Goal: Transaction & Acquisition: Purchase product/service

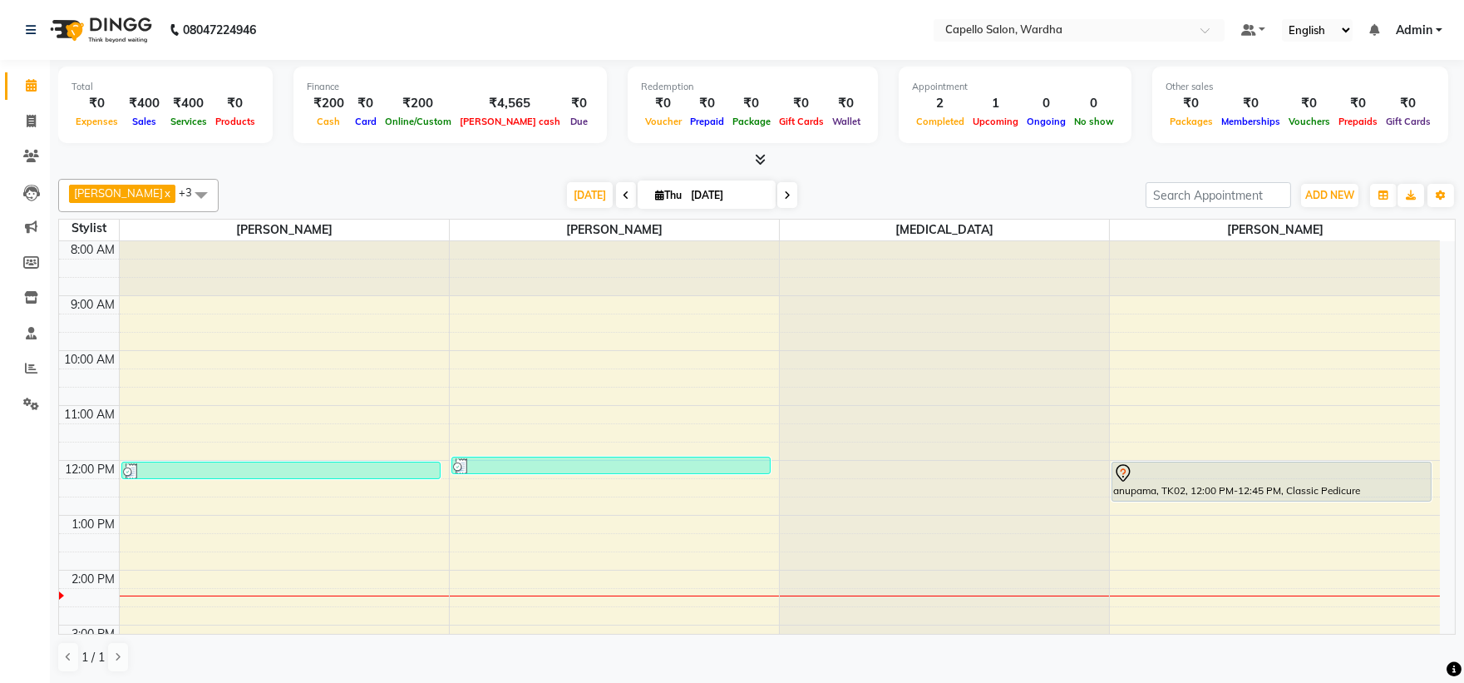
click at [279, 527] on div "8:00 AM 9:00 AM 10:00 AM 11:00 AM 12:00 PM 1:00 PM 2:00 PM 3:00 PM 4:00 PM 5:00…" at bounding box center [749, 597] width 1381 height 713
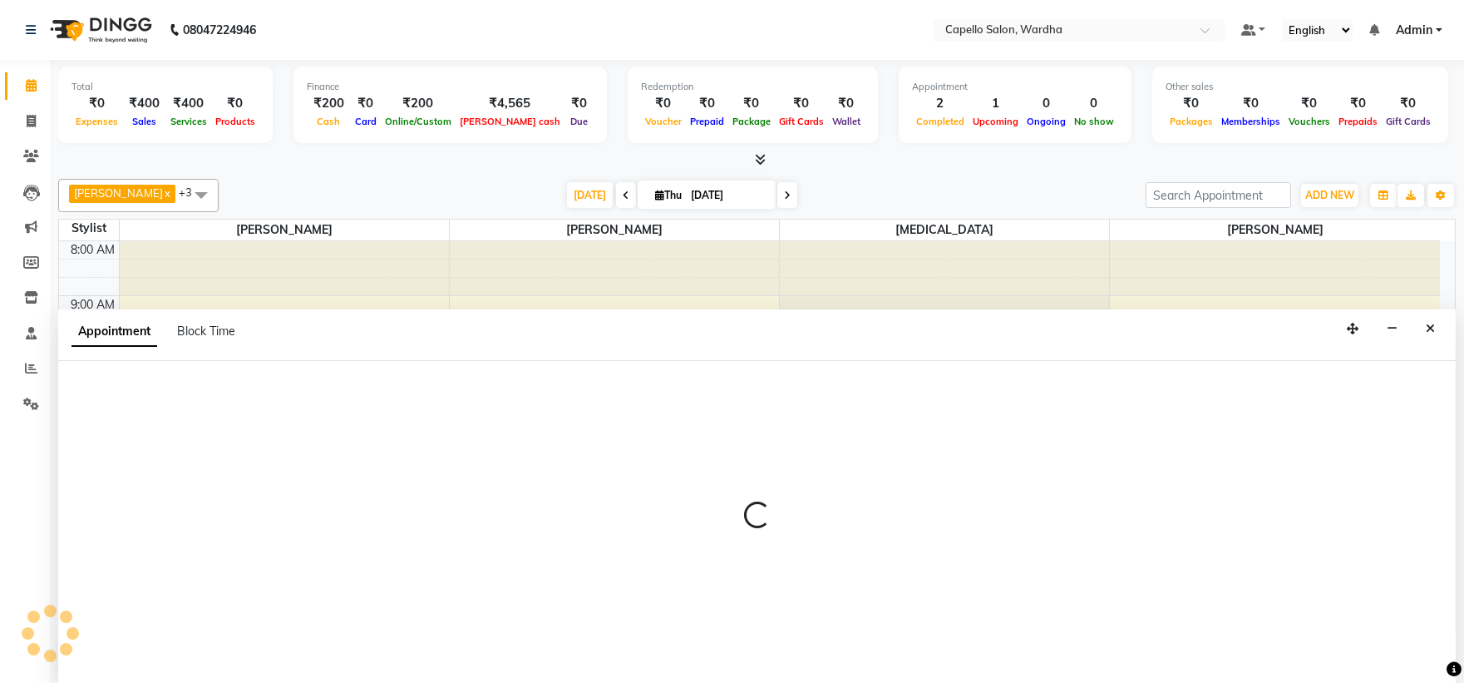
scroll to position [1, 0]
select select "80545"
select select "tentative"
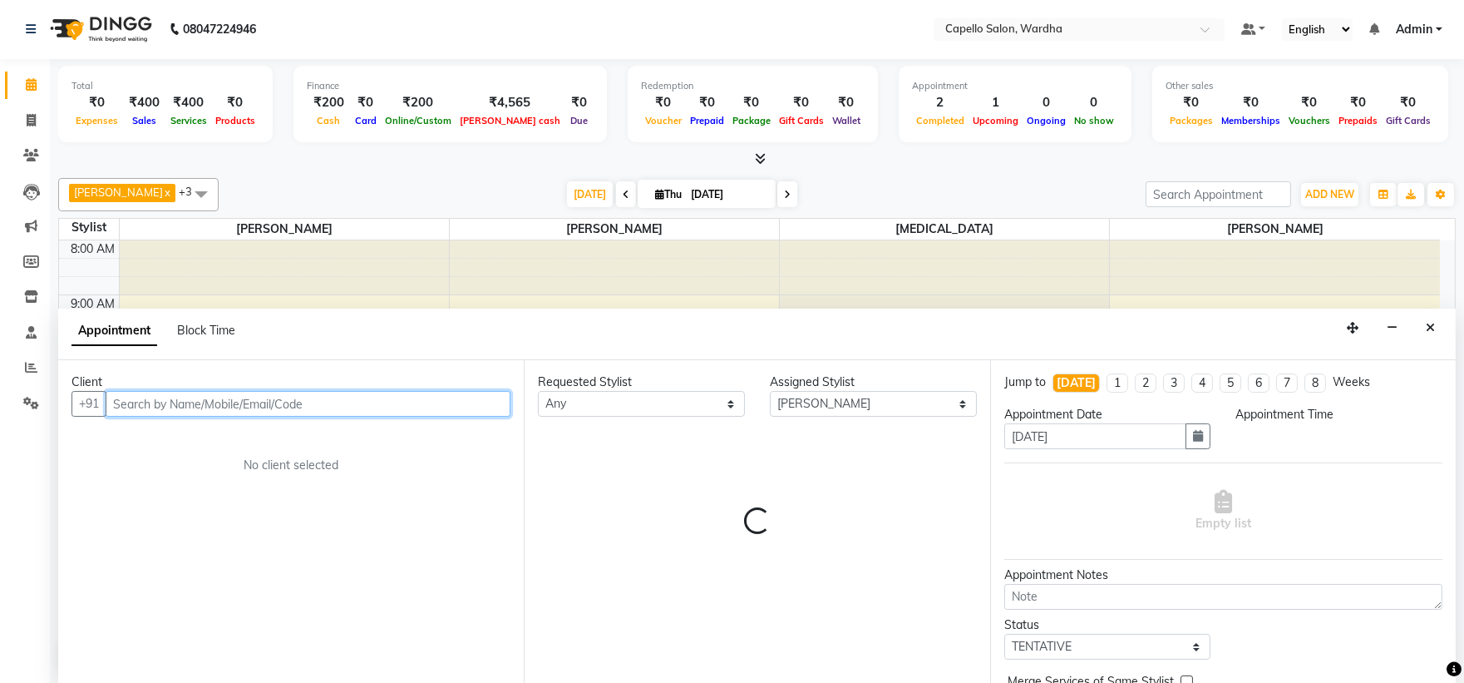
click at [166, 404] on input "text" at bounding box center [308, 404] width 405 height 26
select select "780"
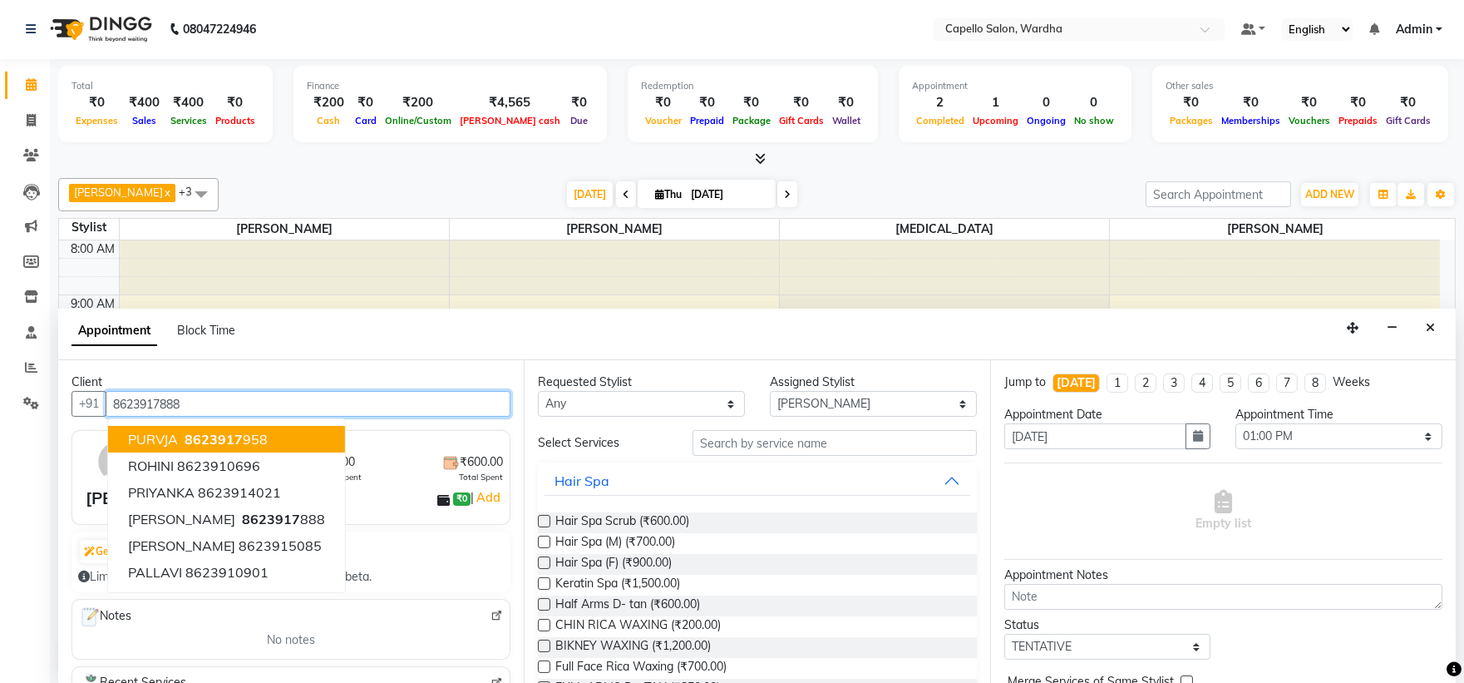
type input "8623917888"
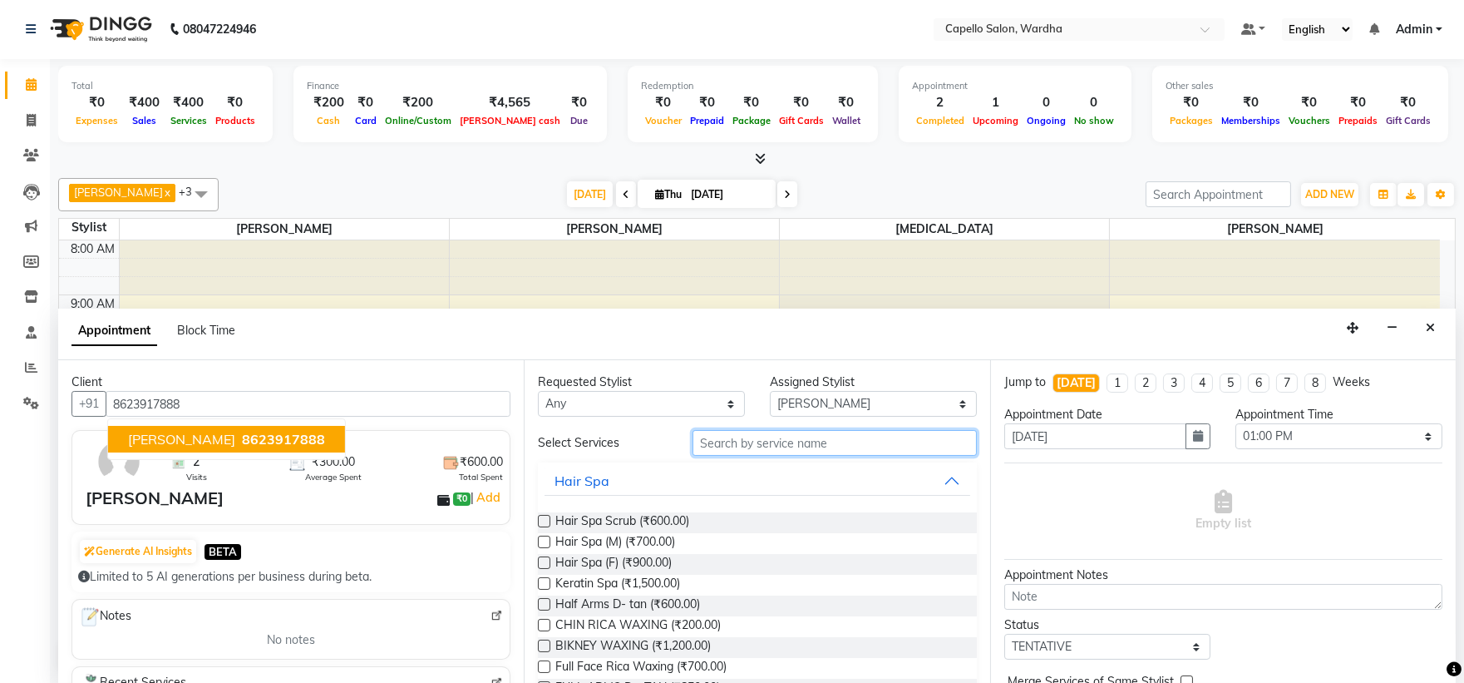
click at [774, 441] on input "text" at bounding box center [835, 443] width 284 height 26
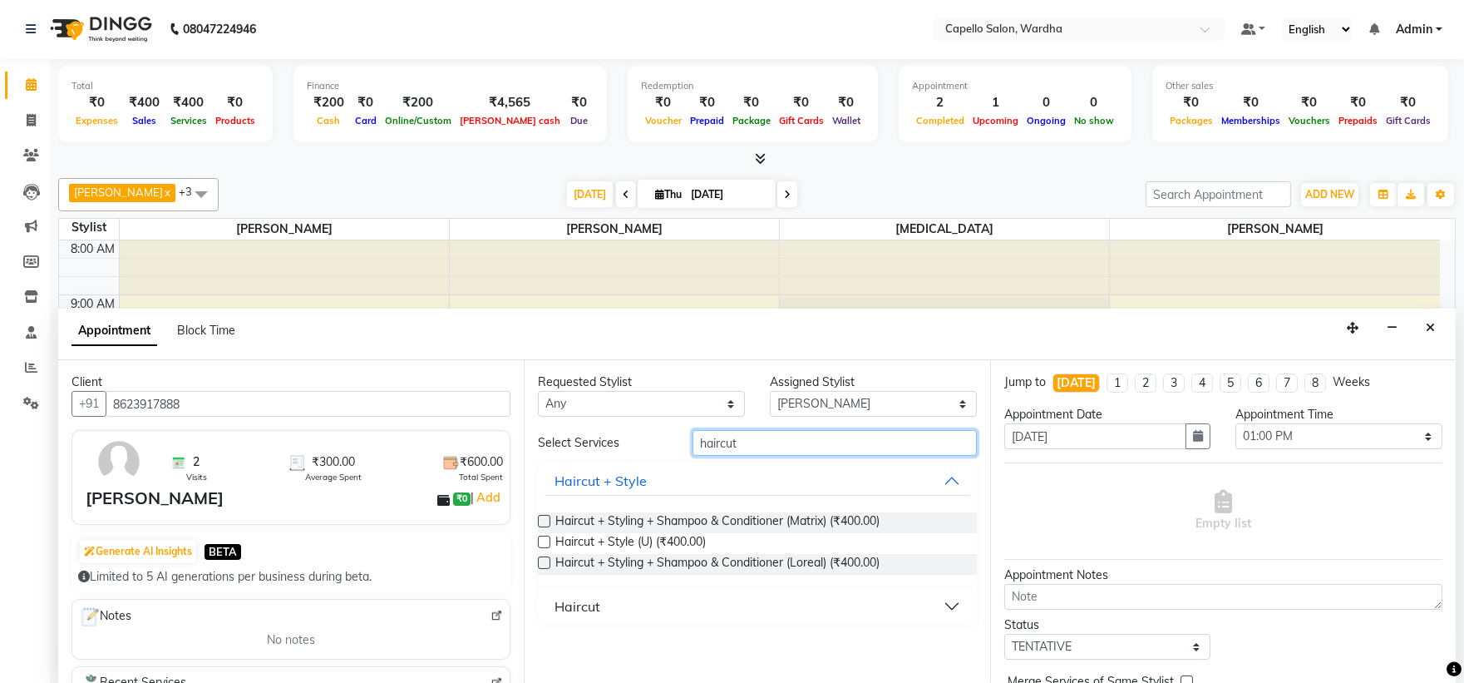
type input "haircut"
click at [559, 612] on div "Haircut" at bounding box center [578, 606] width 46 height 20
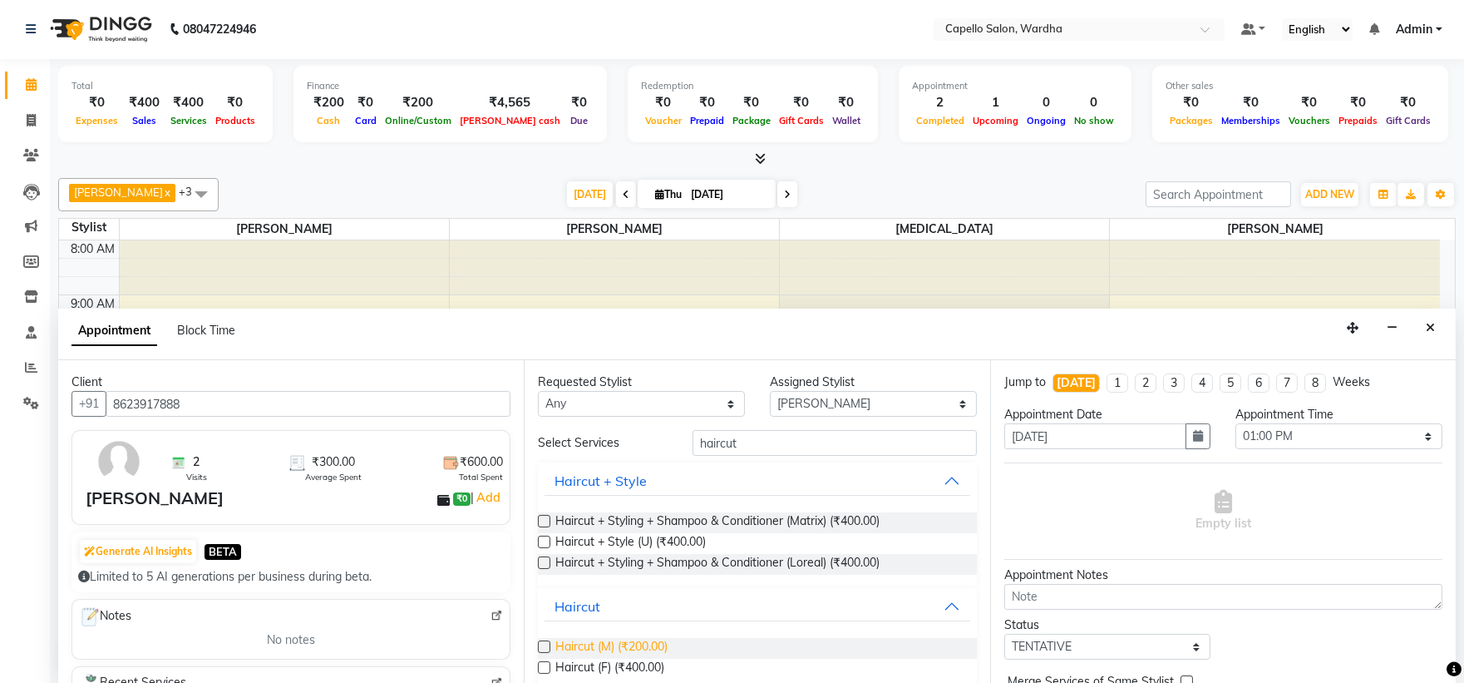
click at [605, 649] on span "Haircut (M) (₹200.00)" at bounding box center [611, 648] width 112 height 21
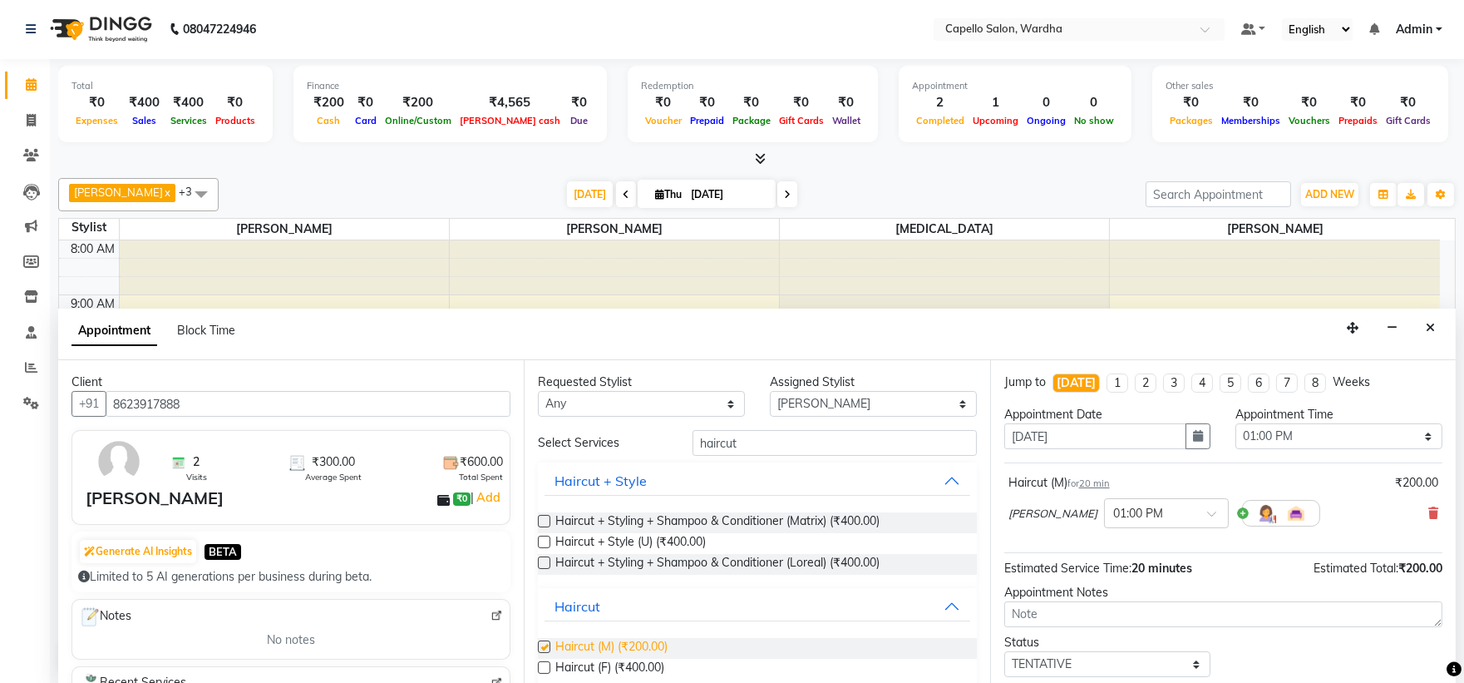
checkbox input "false"
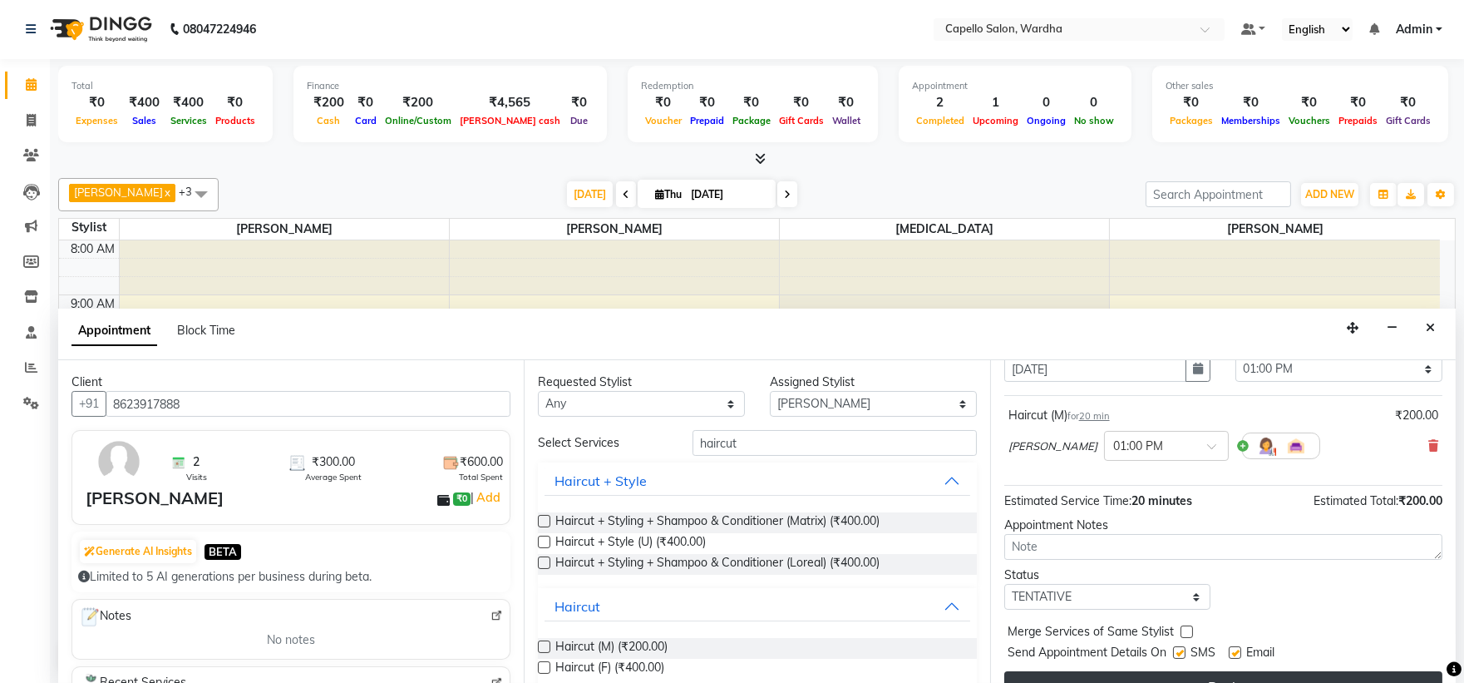
scroll to position [98, 0]
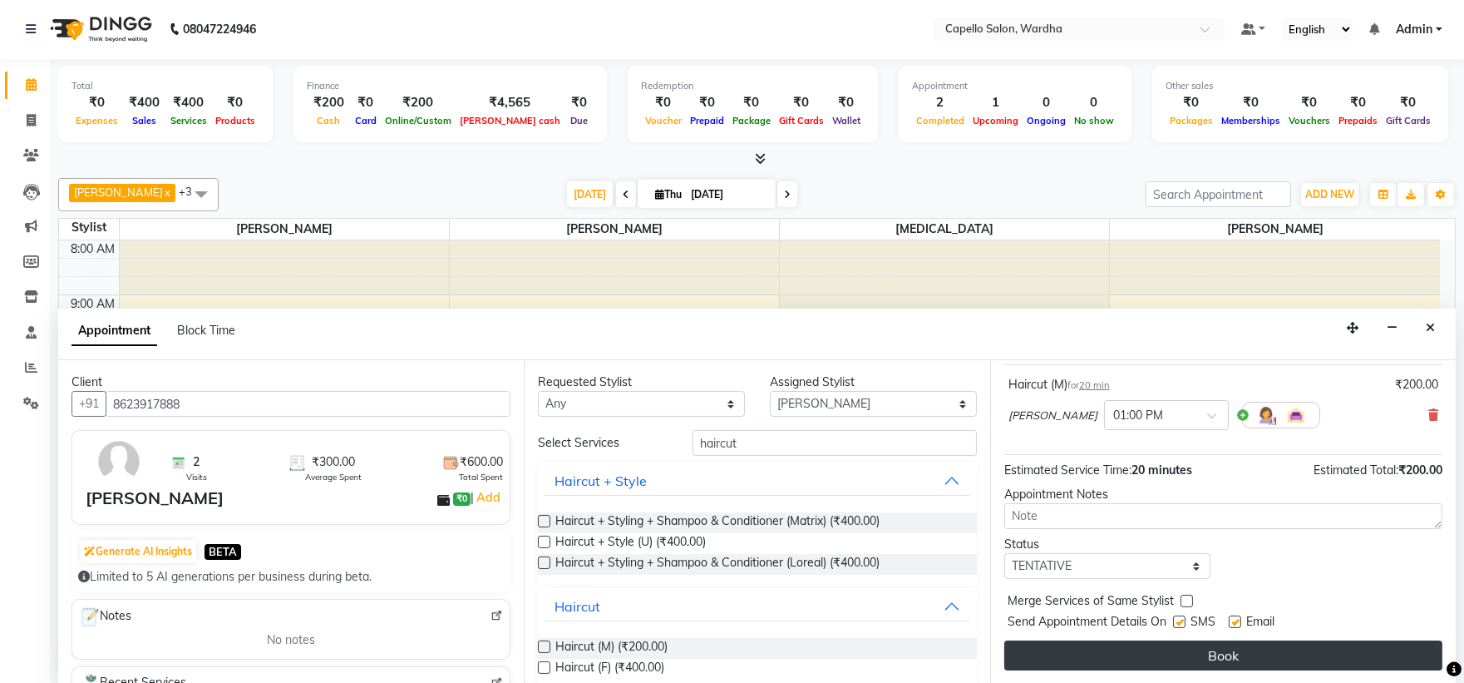
click at [1125, 650] on button "Book" at bounding box center [1223, 655] width 438 height 30
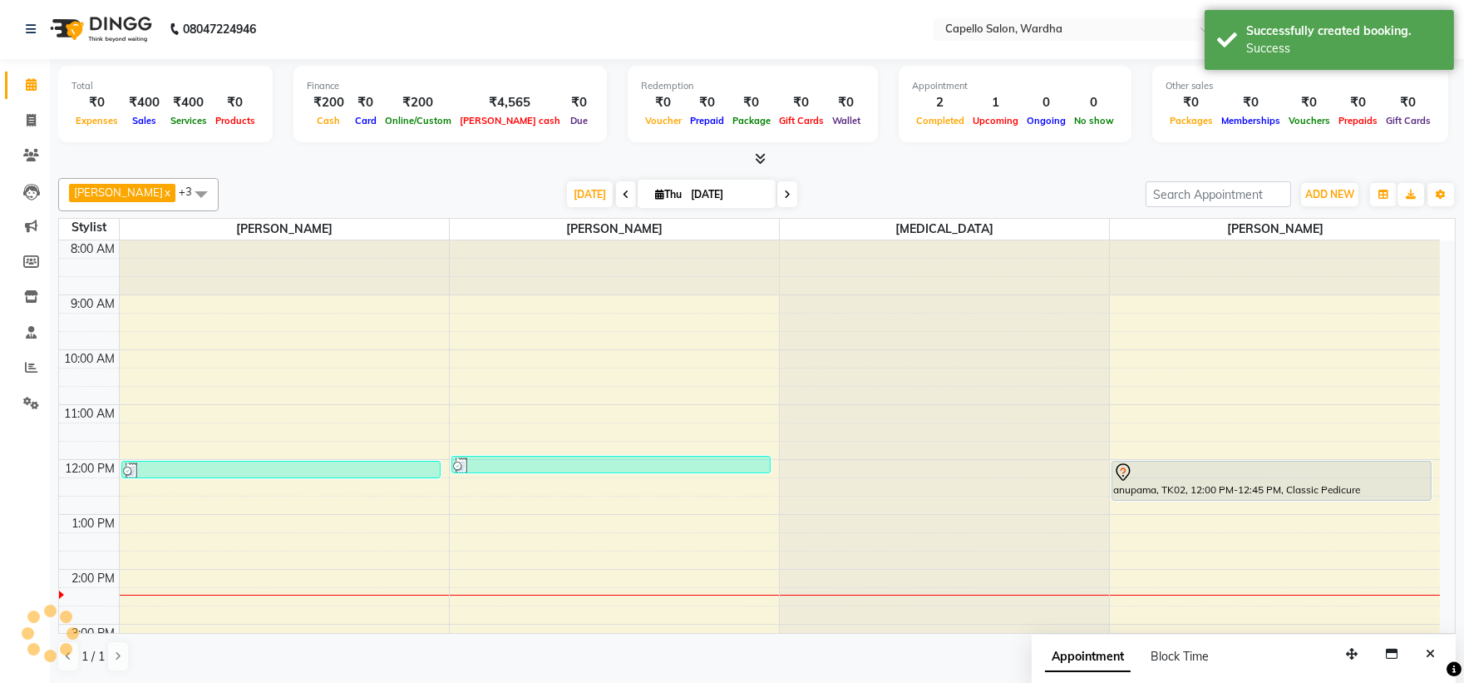
scroll to position [0, 0]
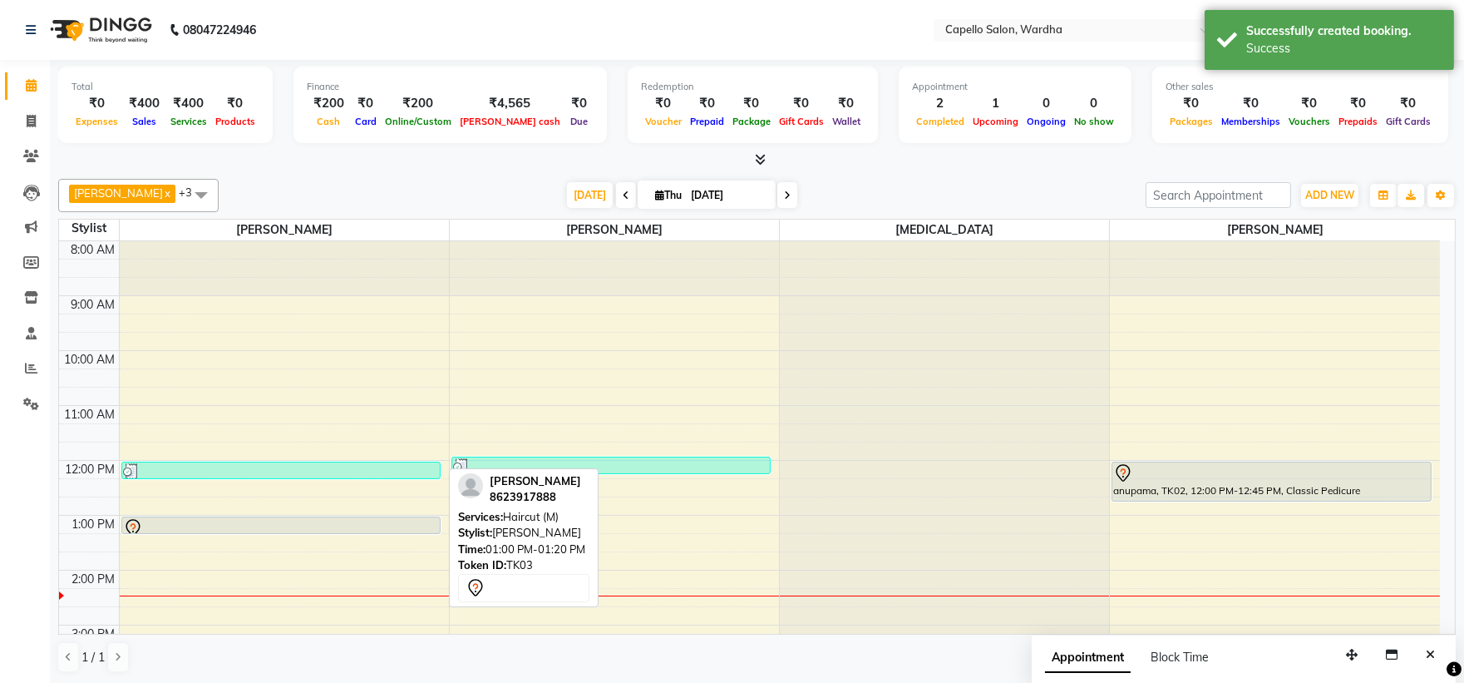
click at [273, 520] on div at bounding box center [281, 528] width 316 height 20
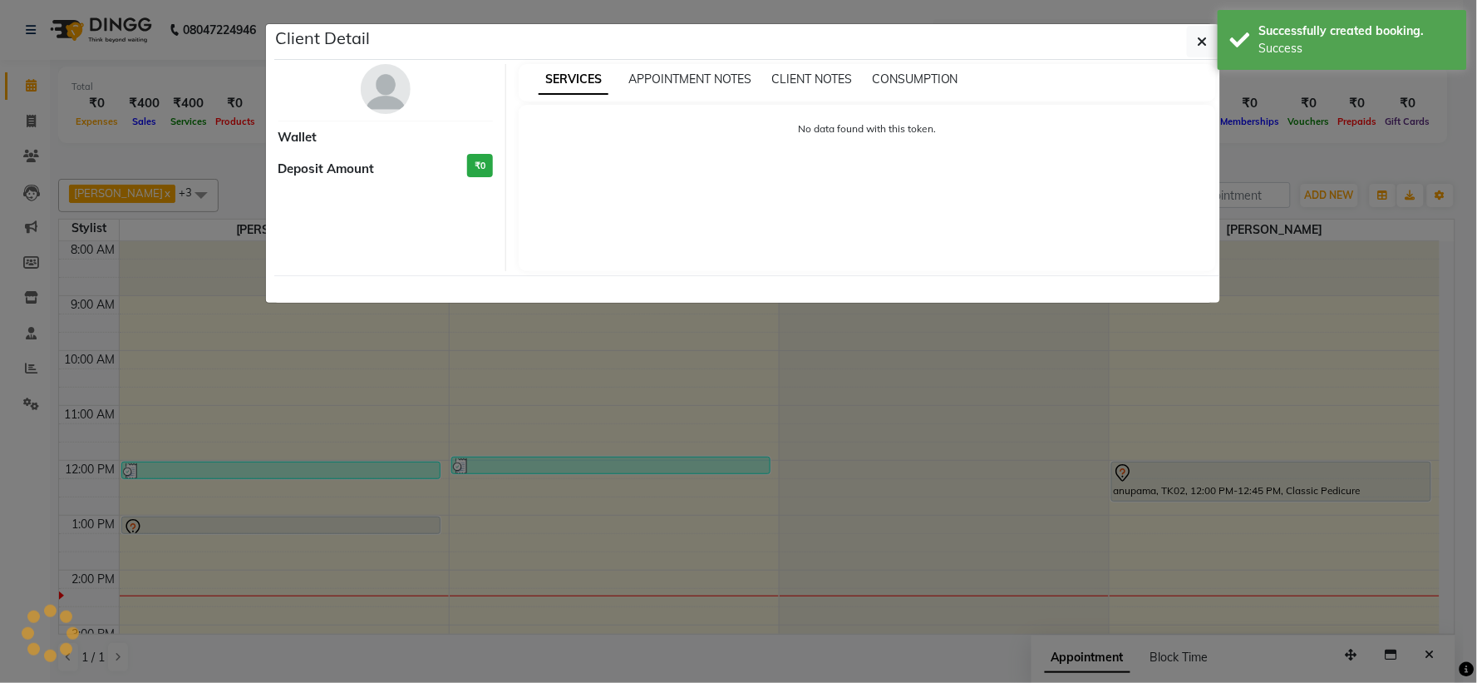
select select "7"
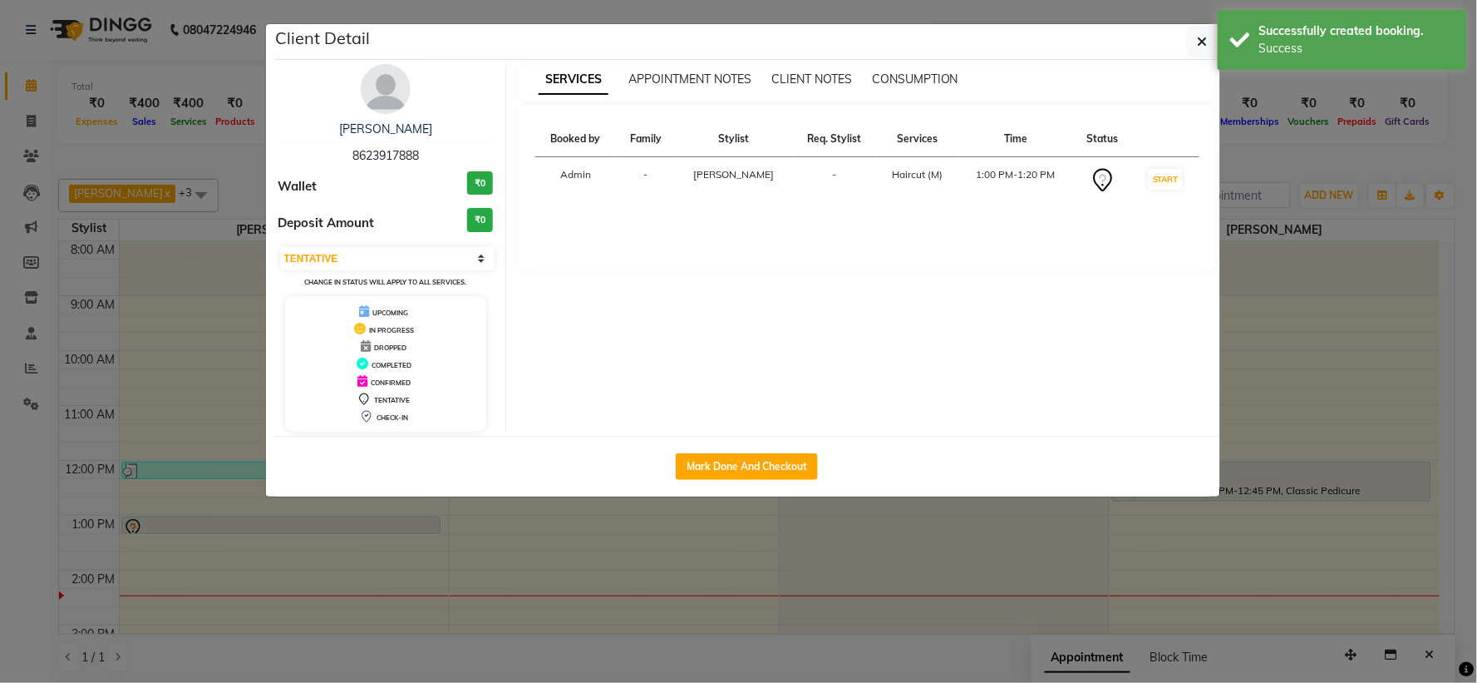
click at [879, 486] on div "Mark Done And Checkout" at bounding box center [747, 466] width 946 height 61
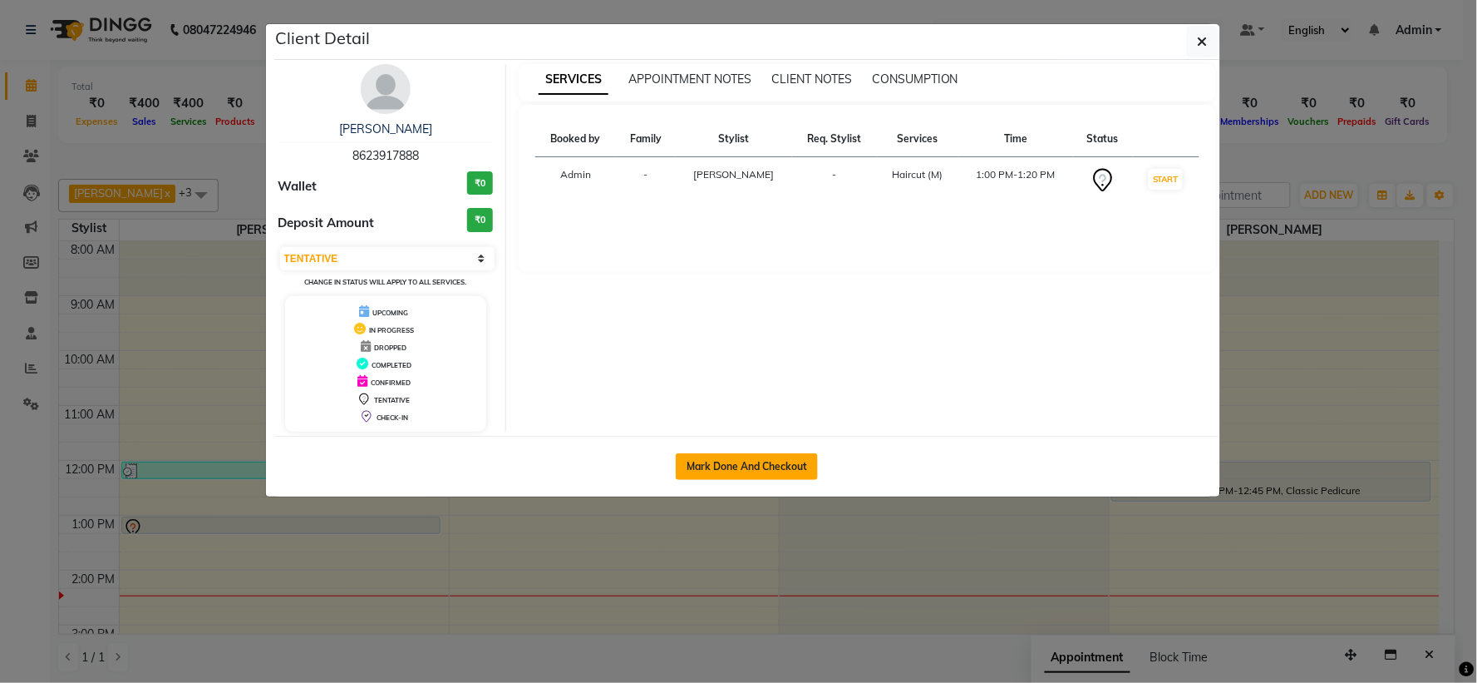
click at [769, 478] on button "Mark Done And Checkout" at bounding box center [747, 466] width 142 height 27
select select "service"
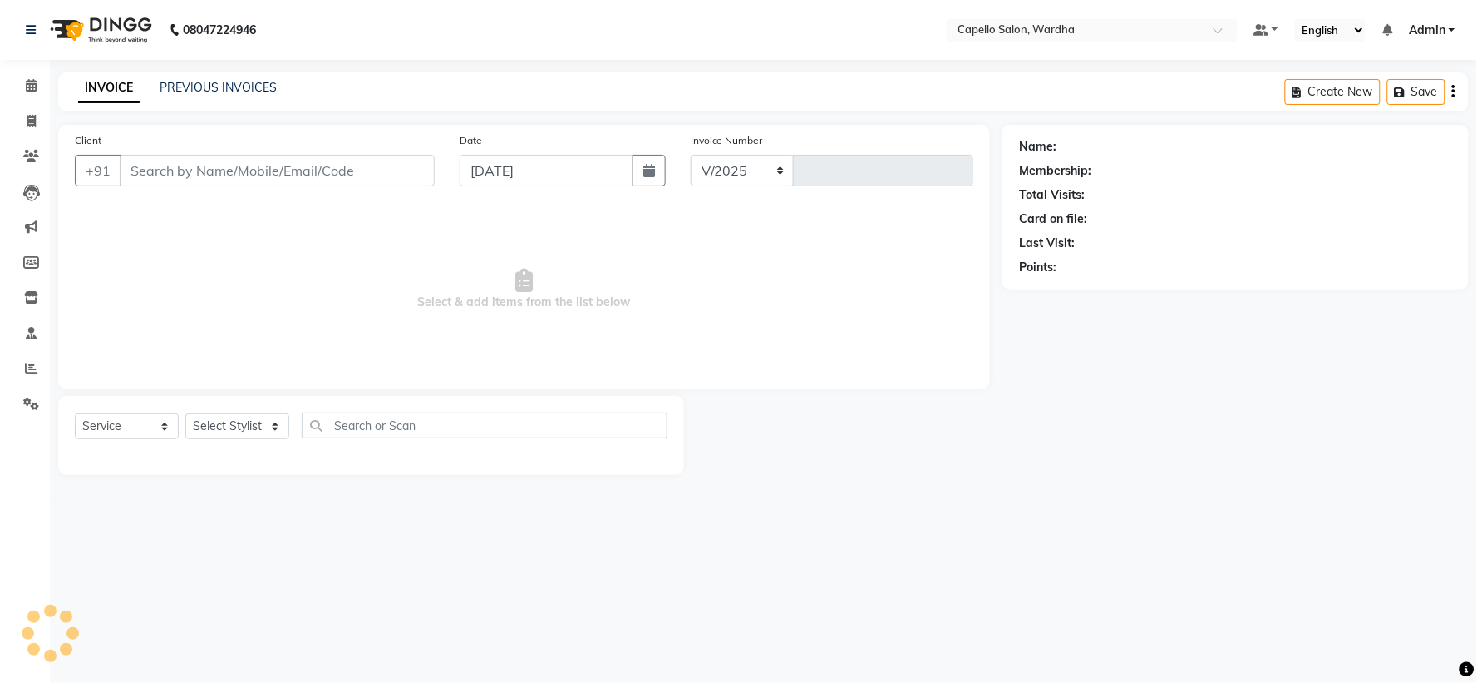
select select "4620"
type input "2088"
type input "8623917888"
select select "80545"
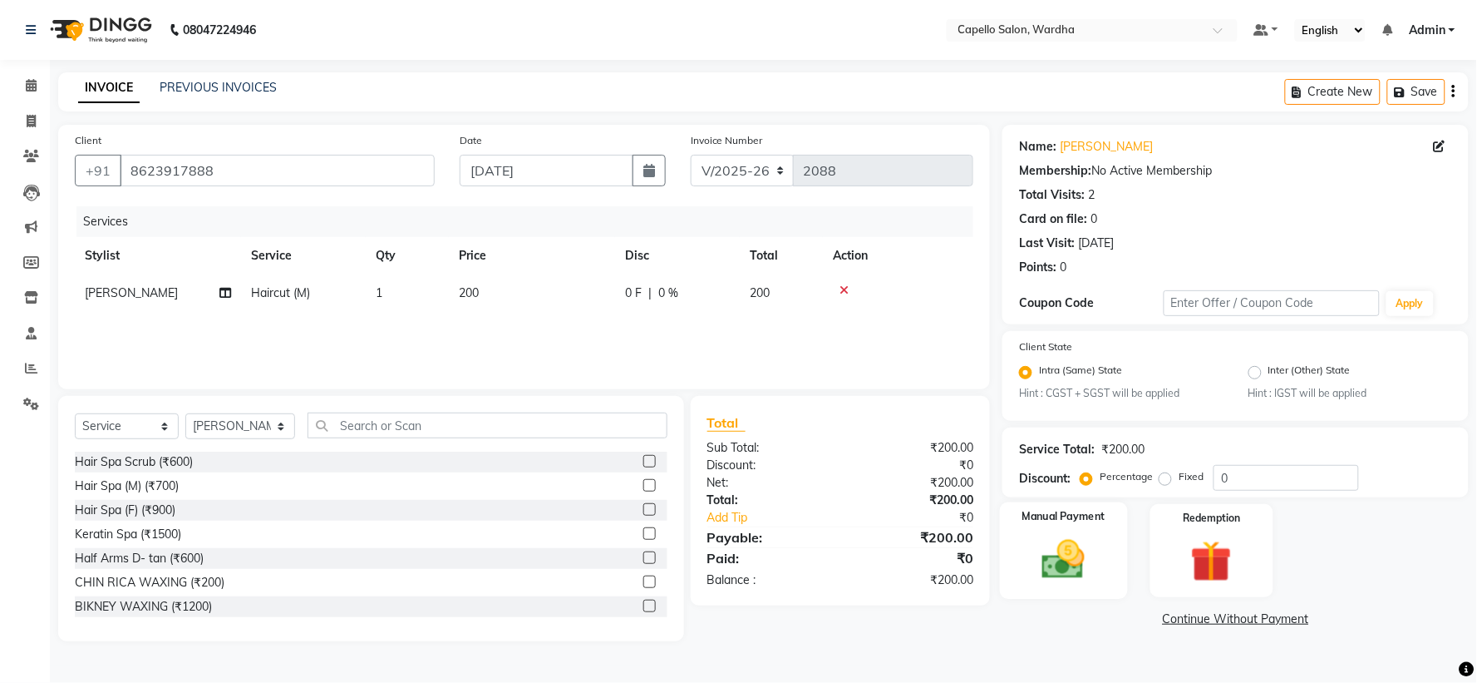
click at [1048, 561] on img at bounding box center [1064, 560] width 70 height 50
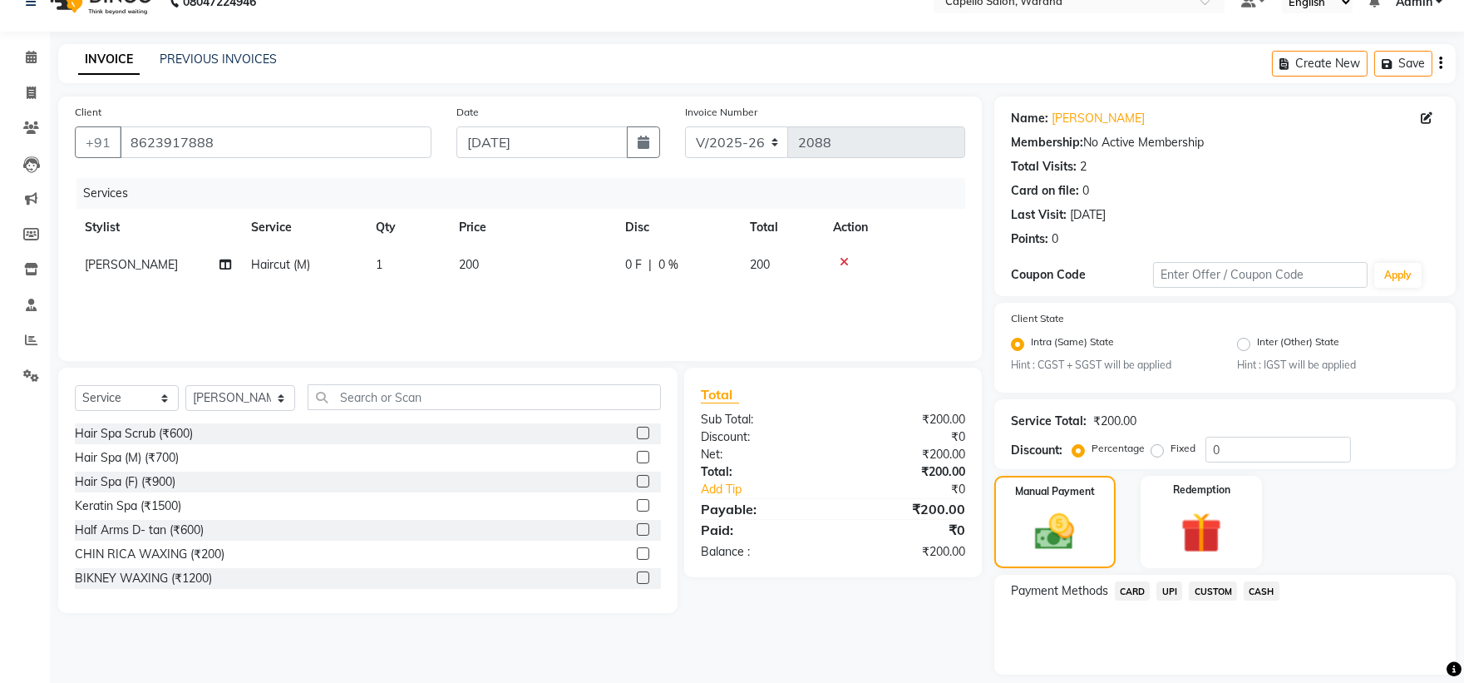
scroll to position [79, 0]
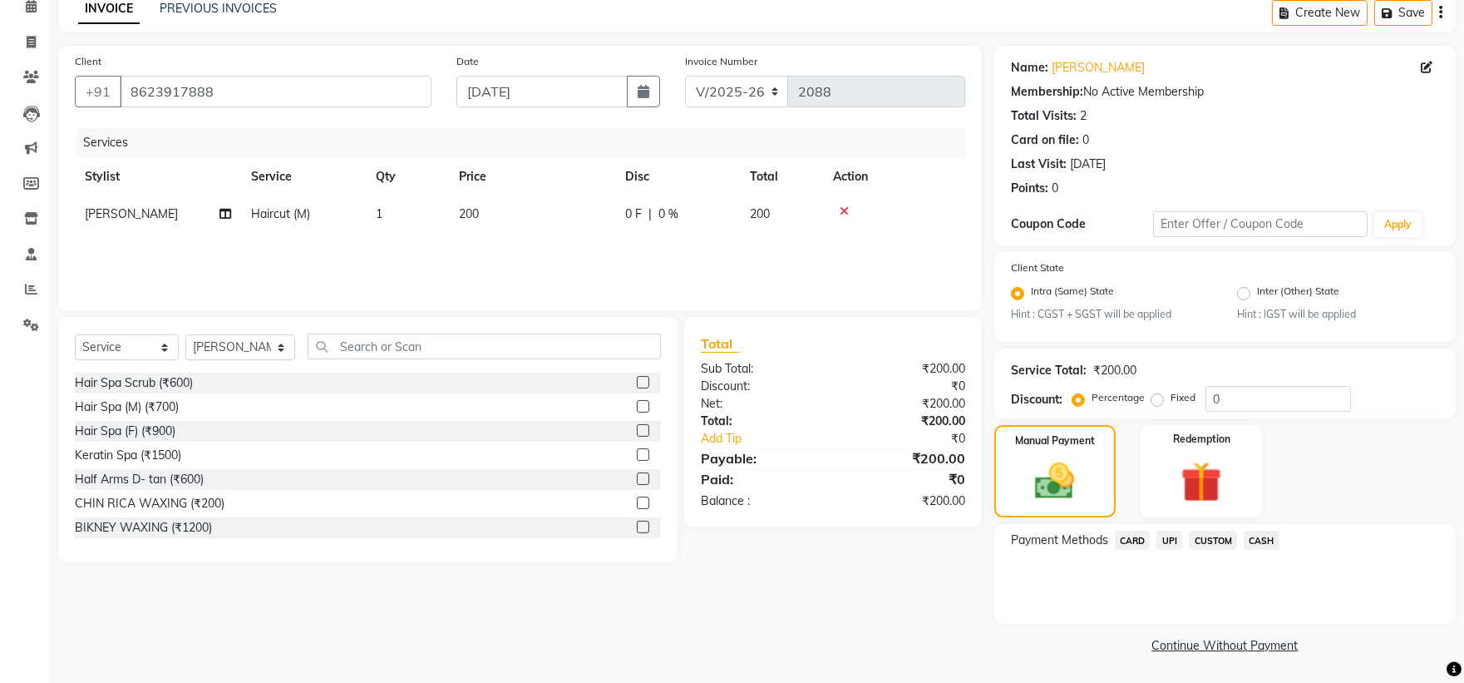
click at [1167, 532] on span "UPI" at bounding box center [1170, 539] width 26 height 19
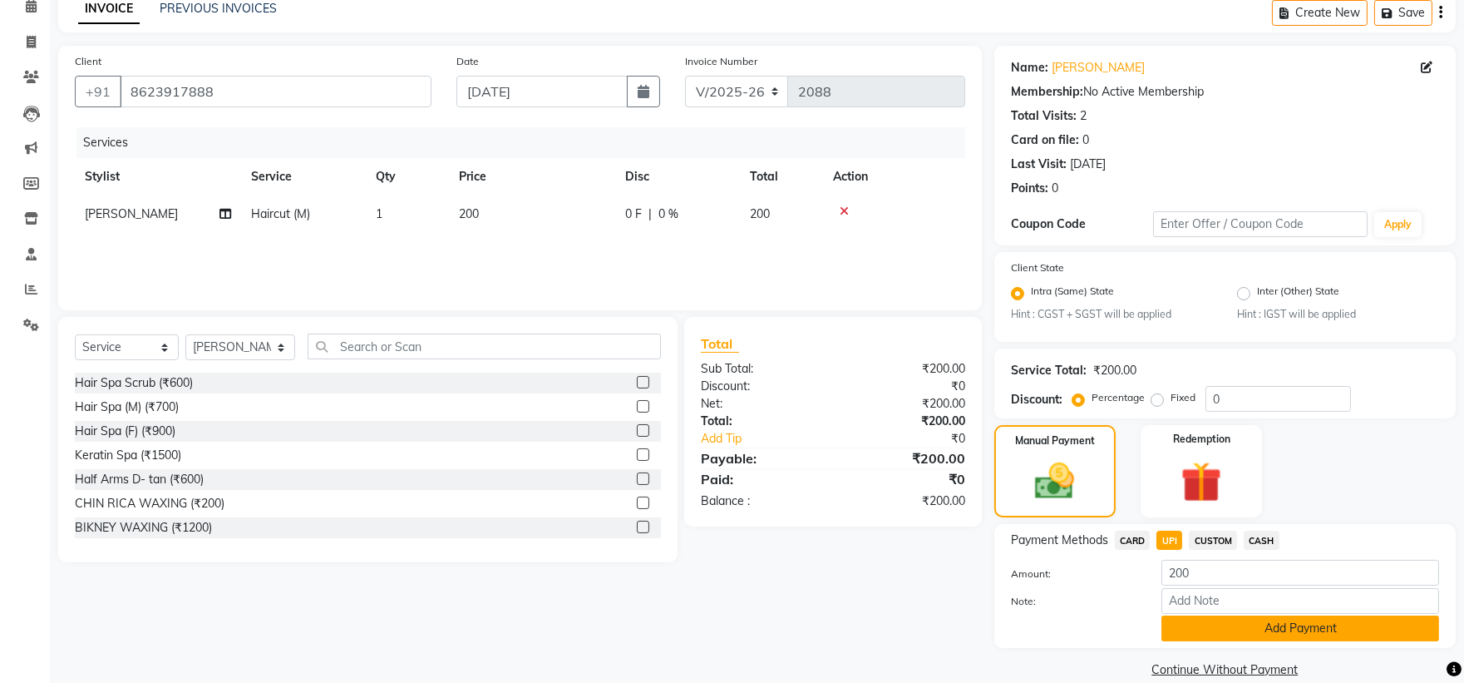
click at [1215, 629] on button "Add Payment" at bounding box center [1300, 628] width 278 height 26
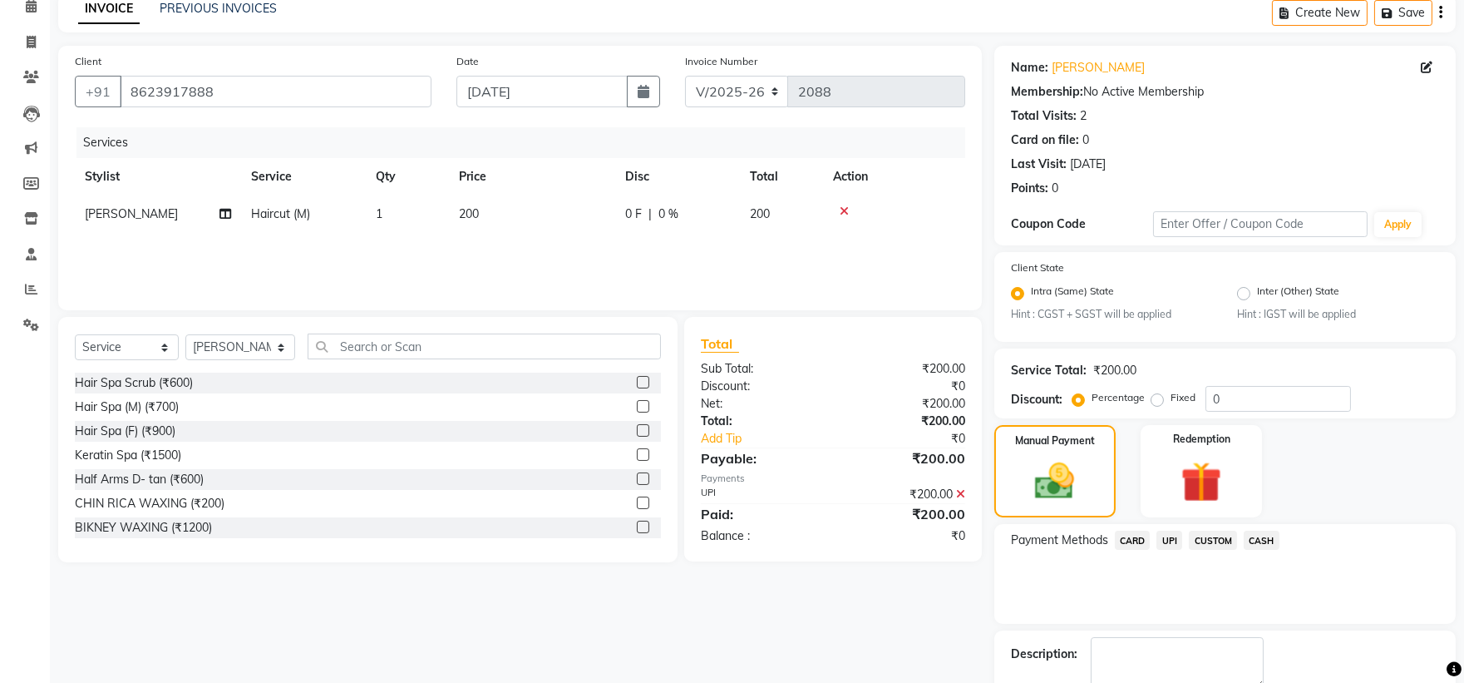
scroll to position [173, 0]
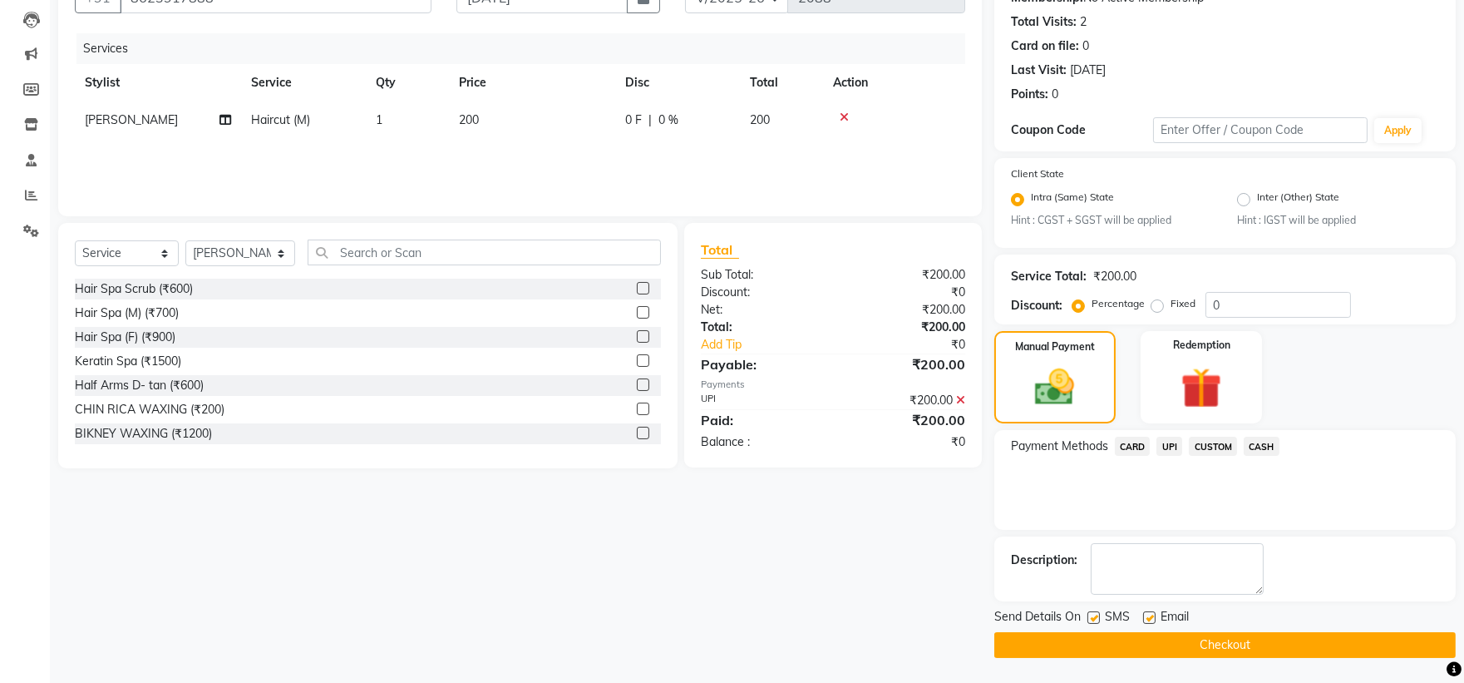
click at [1172, 650] on button "Checkout" at bounding box center [1224, 645] width 461 height 26
